Goal: Find specific page/section: Find specific page/section

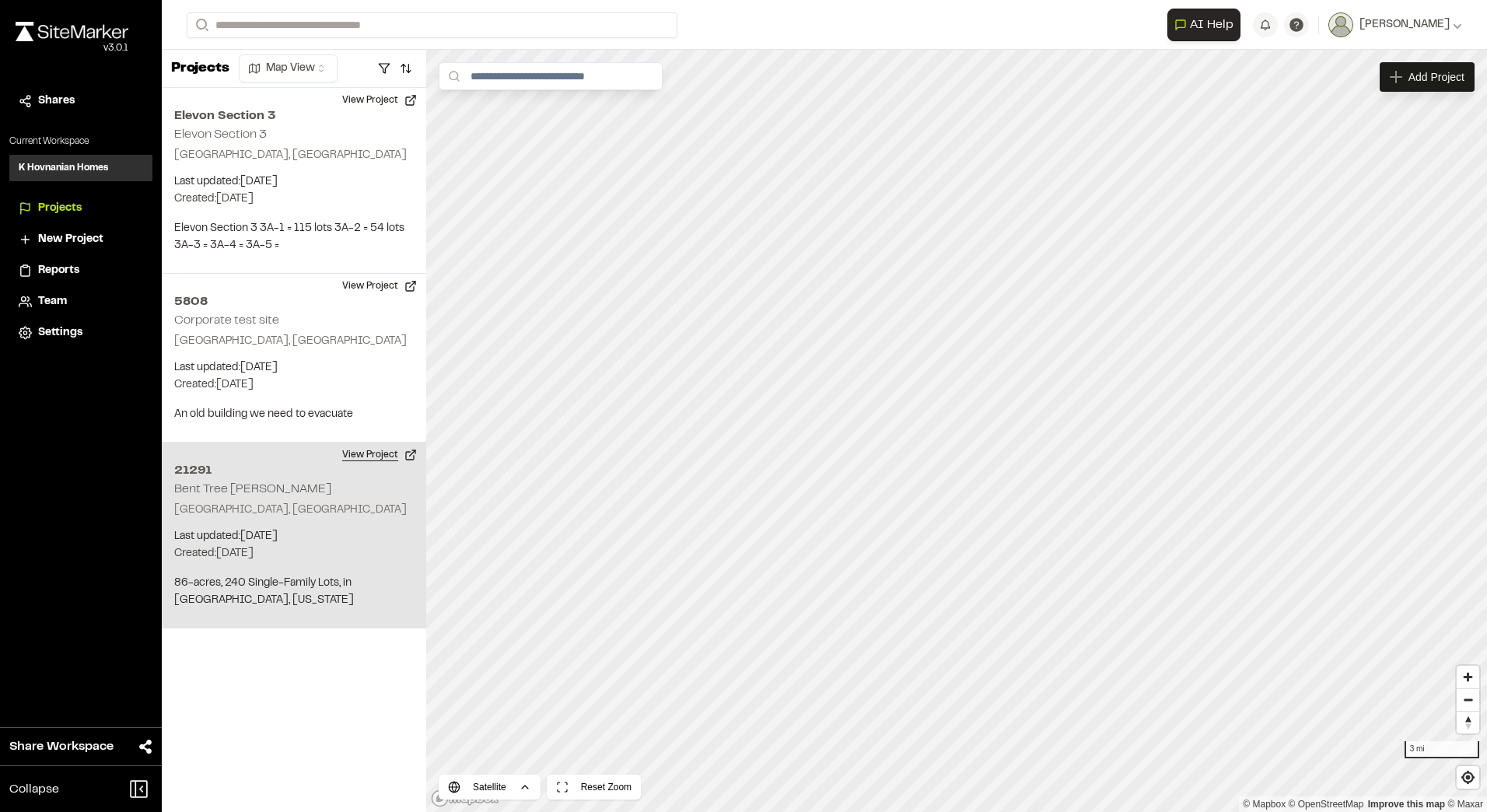
click at [376, 454] on button "View Project" at bounding box center [379, 454] width 93 height 25
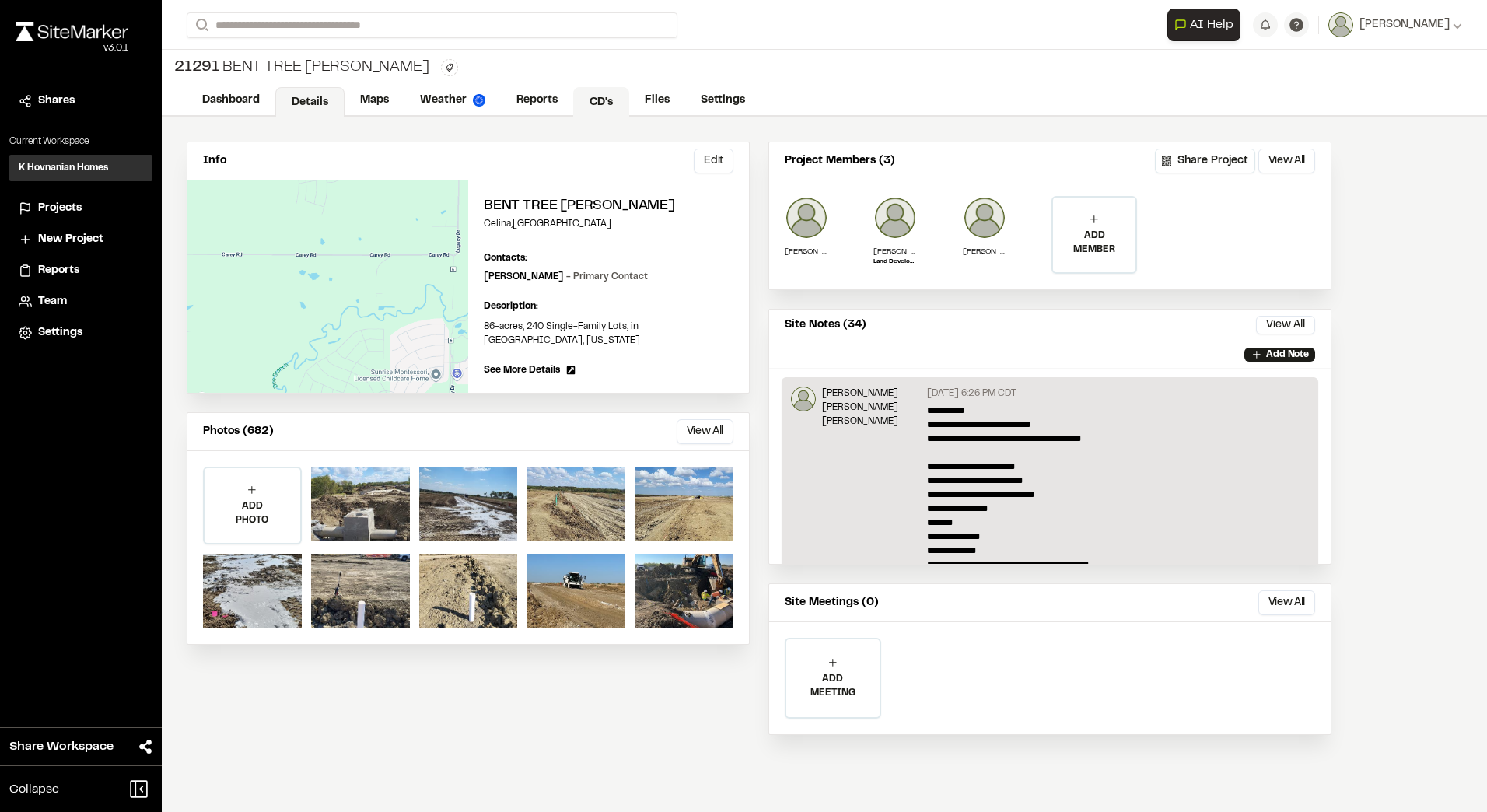
click at [591, 105] on link "CD's" at bounding box center [600, 102] width 56 height 29
